Goal: Task Accomplishment & Management: Manage account settings

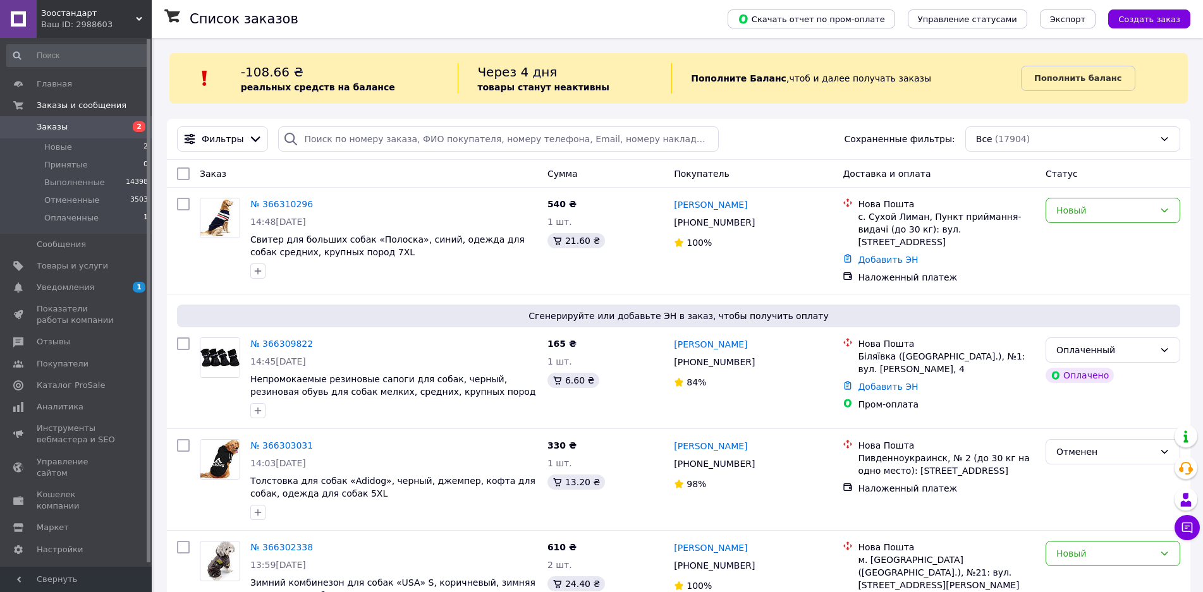
click at [137, 21] on icon at bounding box center [139, 19] width 6 height 6
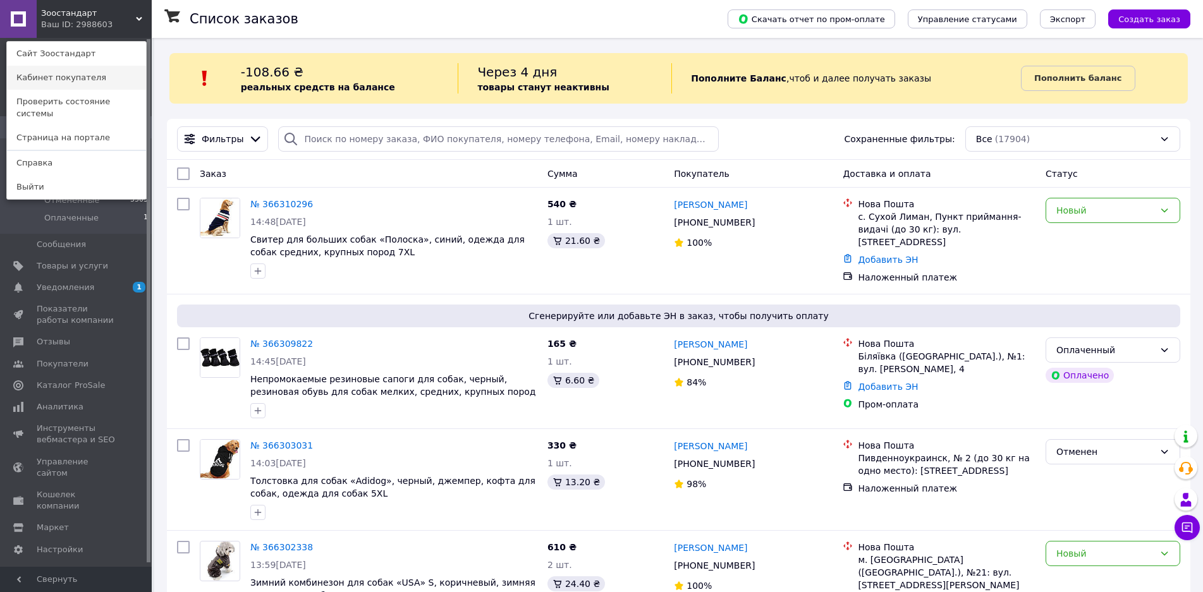
click at [98, 77] on link "Кабинет покупателя" at bounding box center [76, 78] width 139 height 24
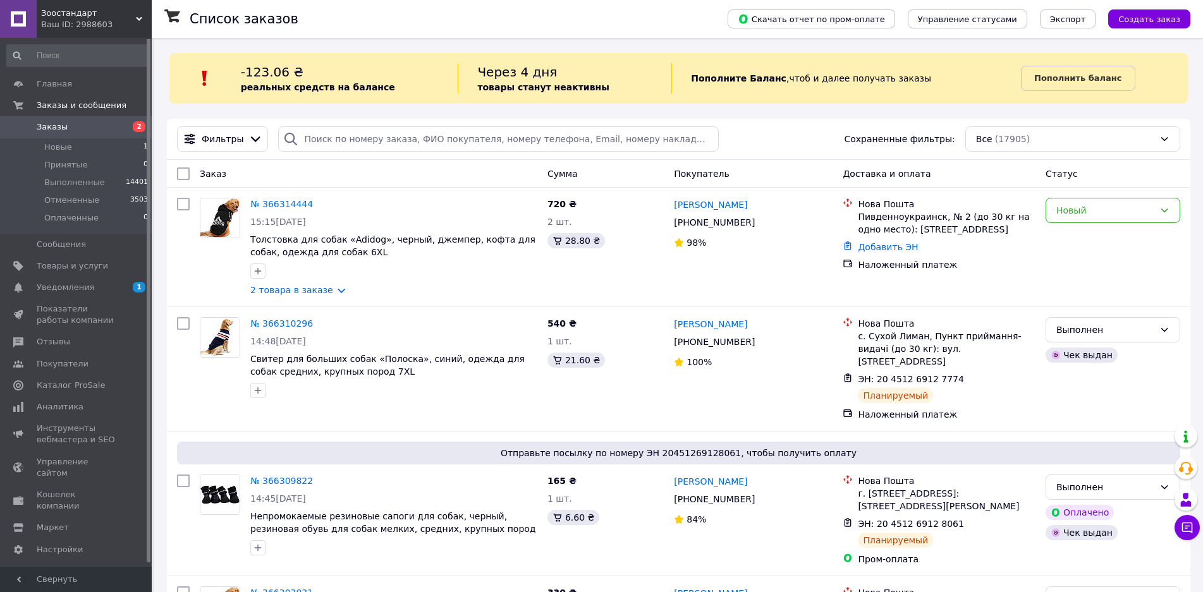
click at [141, 14] on div "Зоостандарт Ваш ID: 2988603" at bounding box center [94, 19] width 115 height 38
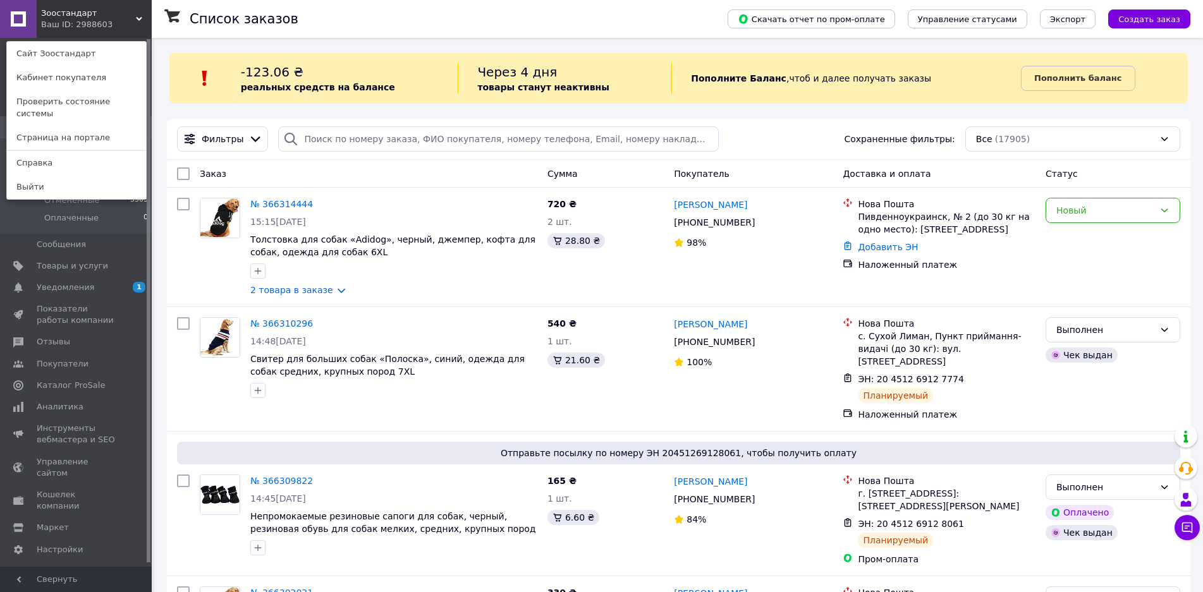
click at [140, 12] on div "Зоостандарт Ваш ID: 2988603 Сайт Зоостандарт Кабинет покупателя Проверить состо…" at bounding box center [76, 19] width 152 height 38
